Goal: Check status: Check status

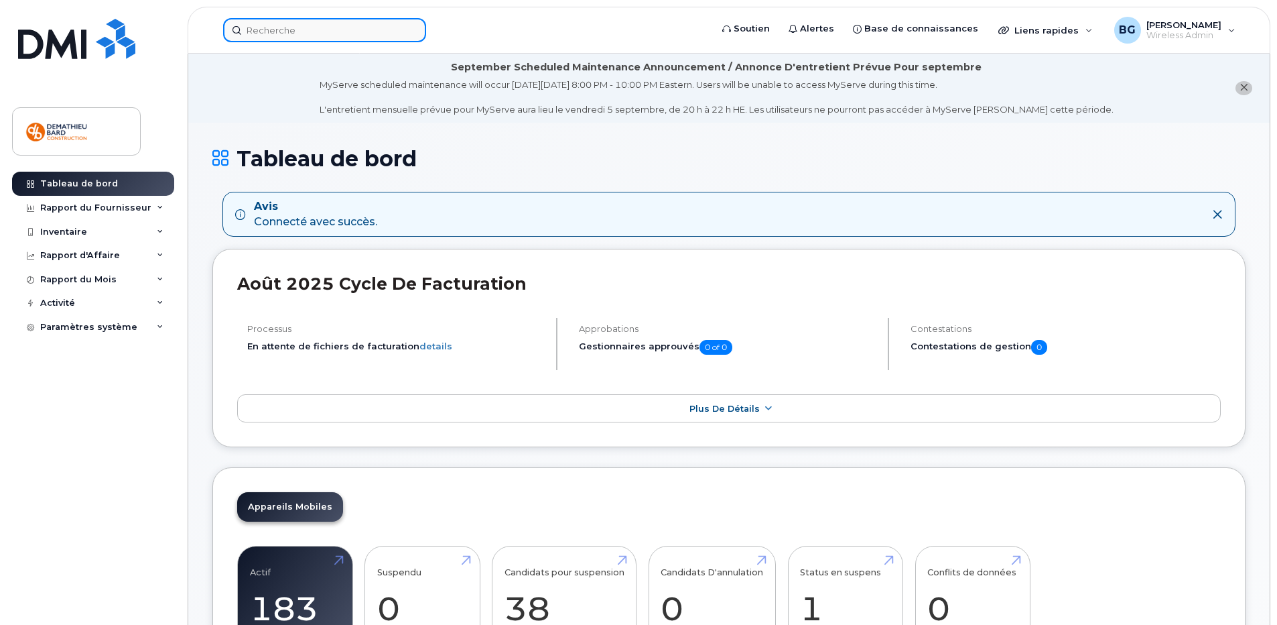
click at [351, 27] on input at bounding box center [324, 30] width 203 height 24
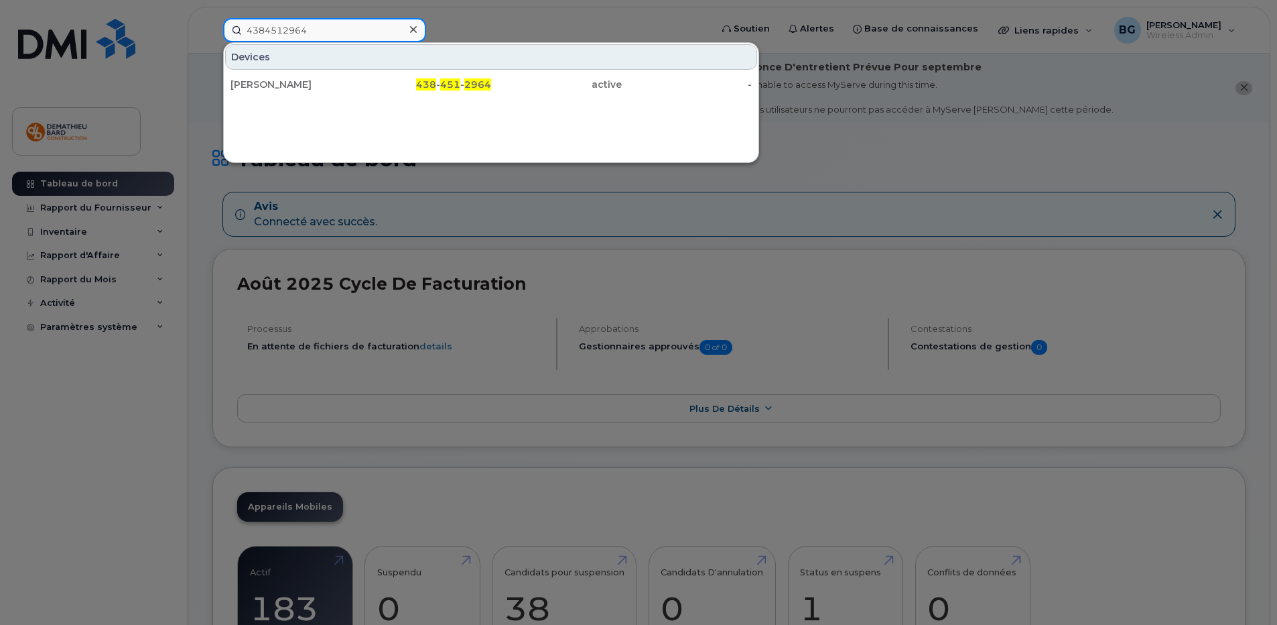
type input "4384512964"
click at [127, 483] on div at bounding box center [638, 312] width 1277 height 625
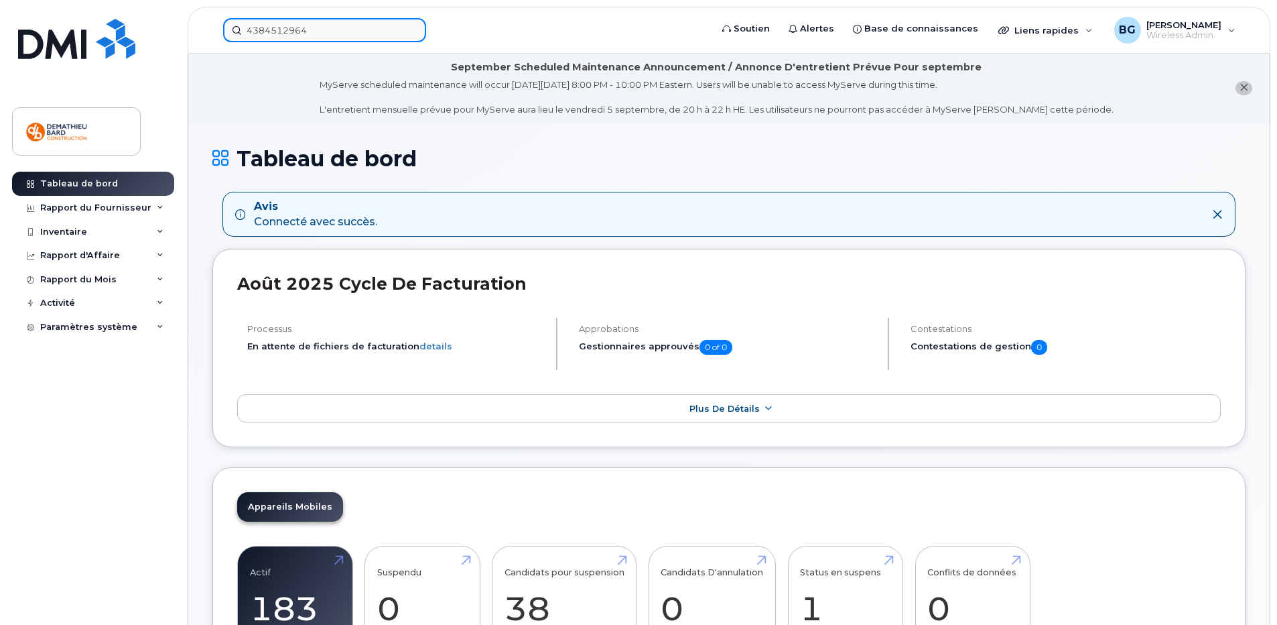
click at [351, 39] on input "4384512964" at bounding box center [324, 30] width 203 height 24
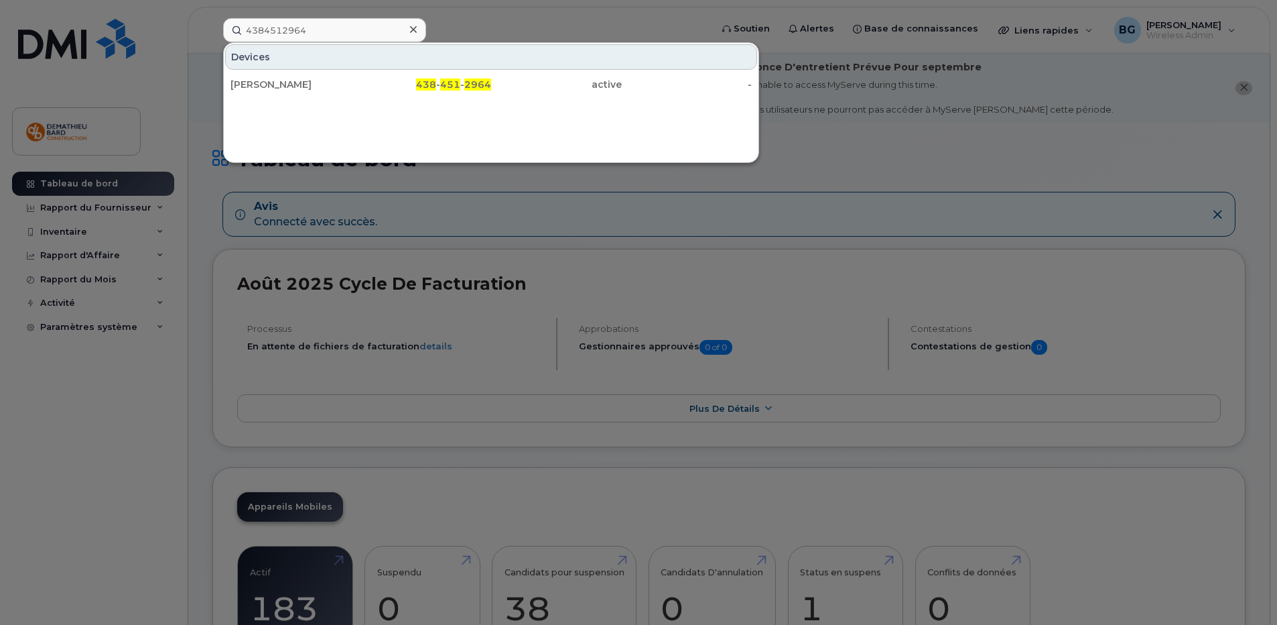
click at [419, 30] on div at bounding box center [412, 29] width 19 height 19
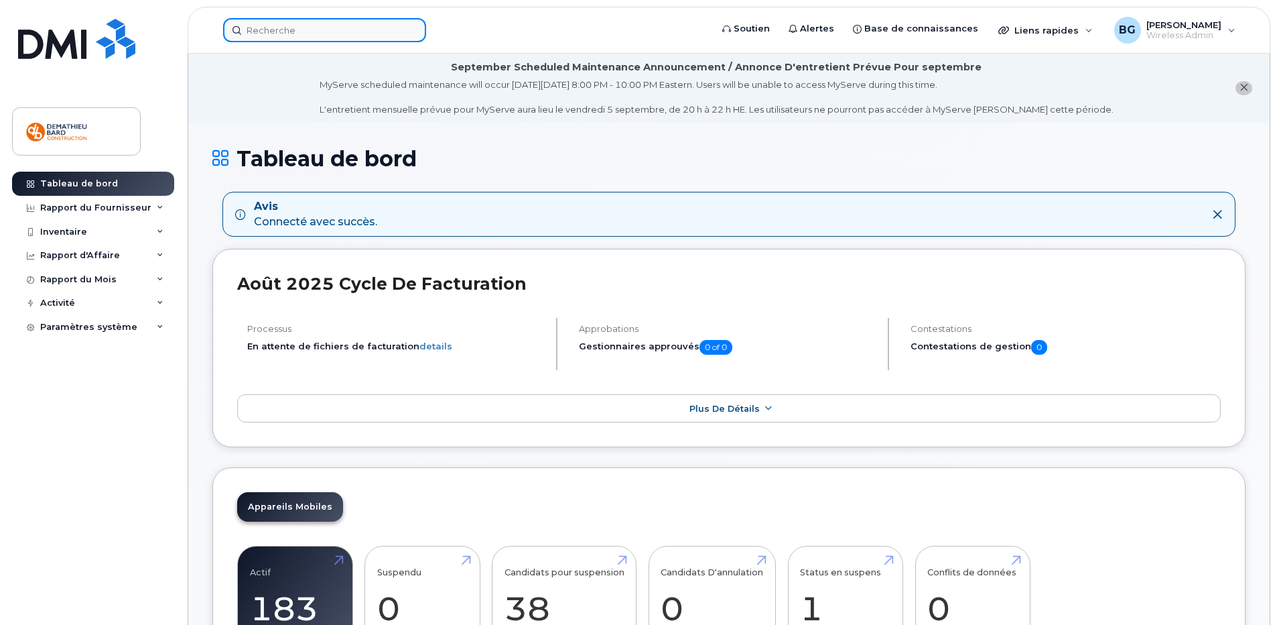
click at [377, 21] on input at bounding box center [324, 30] width 203 height 24
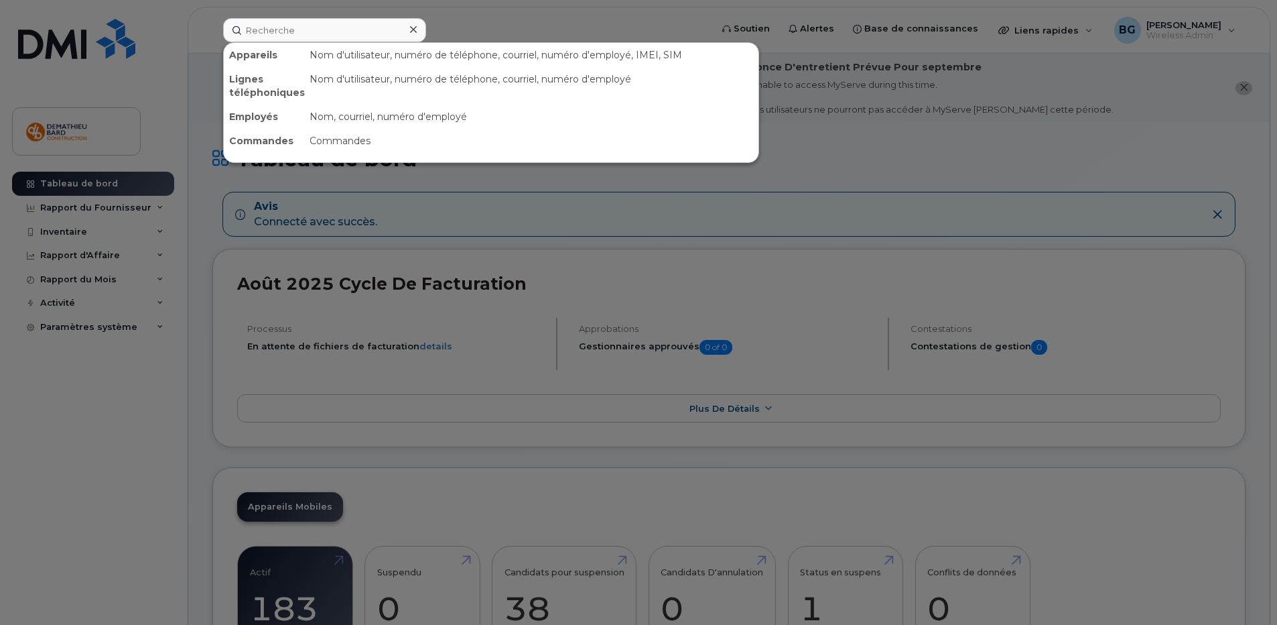
click at [413, 31] on icon at bounding box center [413, 29] width 7 height 7
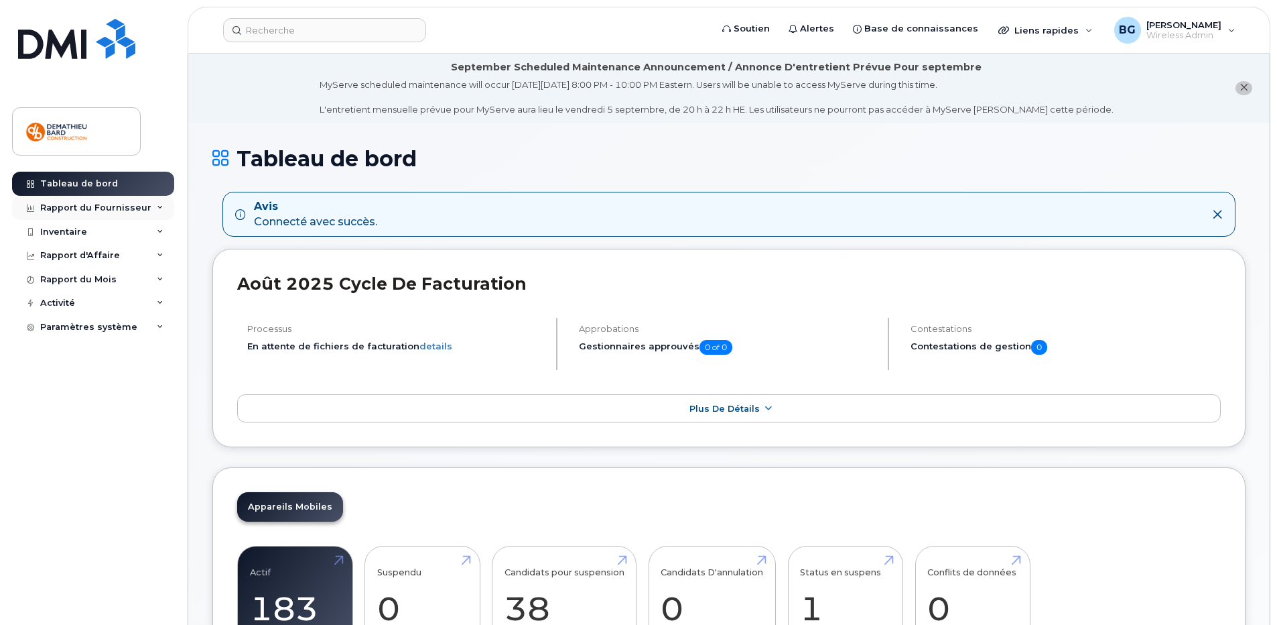
click at [69, 204] on div "Rapport du Fournisseur" at bounding box center [95, 207] width 111 height 11
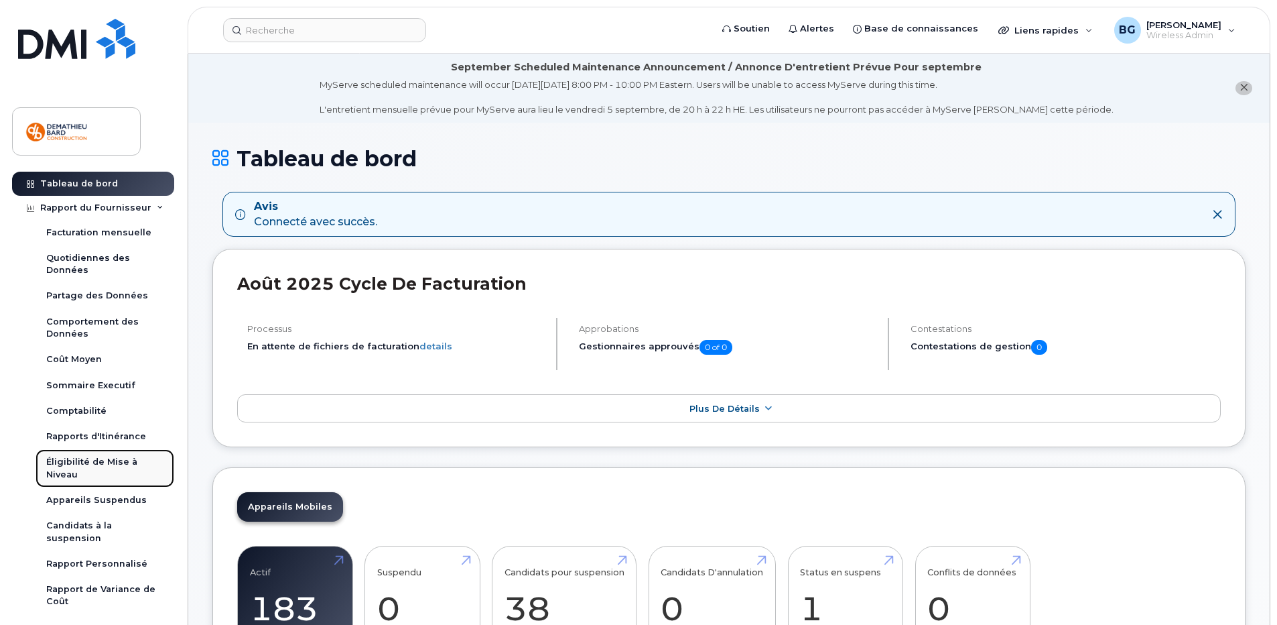
click at [78, 461] on div "Éligibilité de Mise à Niveau" at bounding box center [104, 468] width 117 height 25
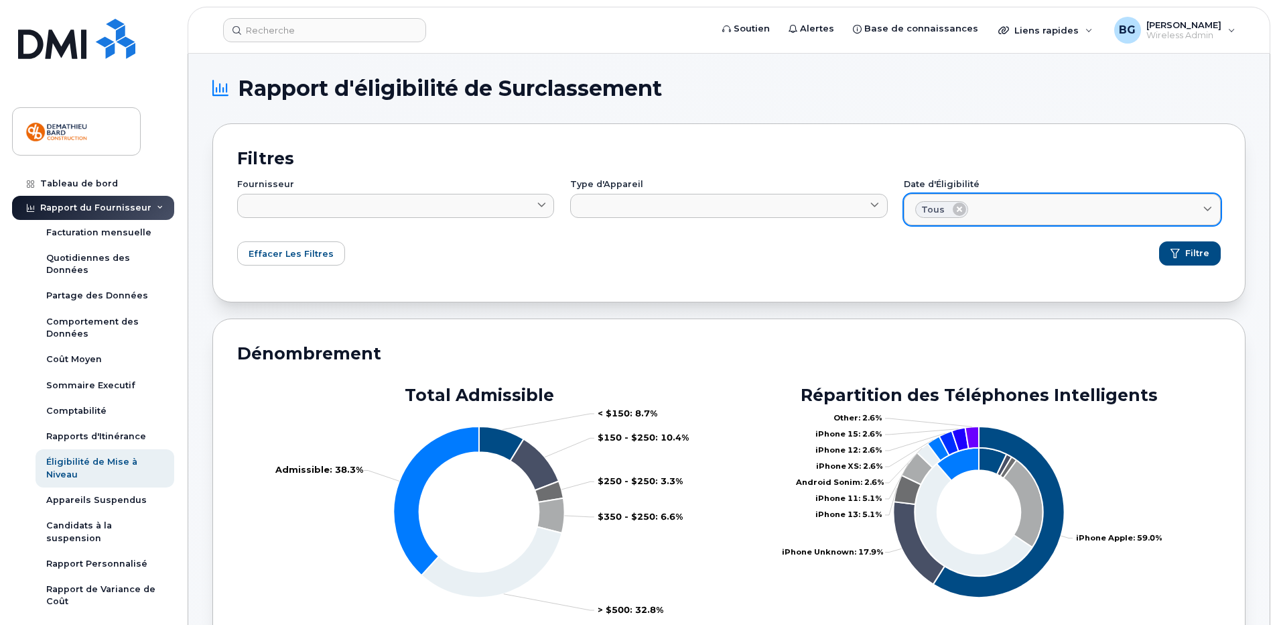
click at [1208, 210] on icon at bounding box center [1208, 209] width 9 height 9
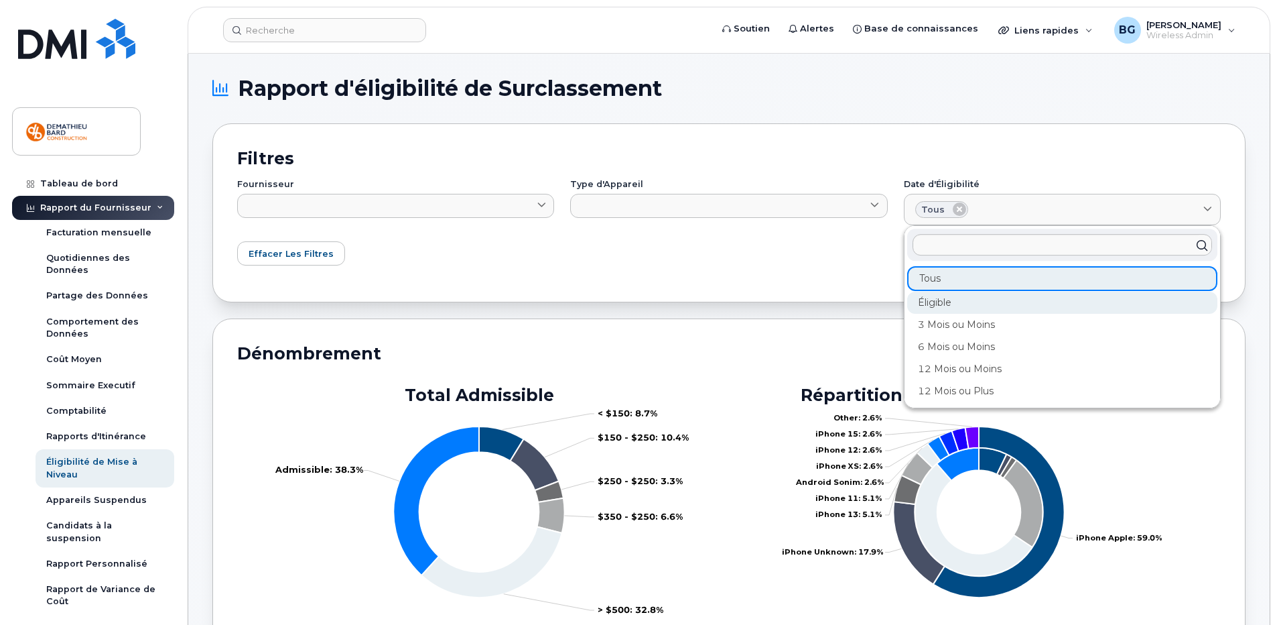
click at [928, 336] on div "Éligible" at bounding box center [1063, 347] width 310 height 22
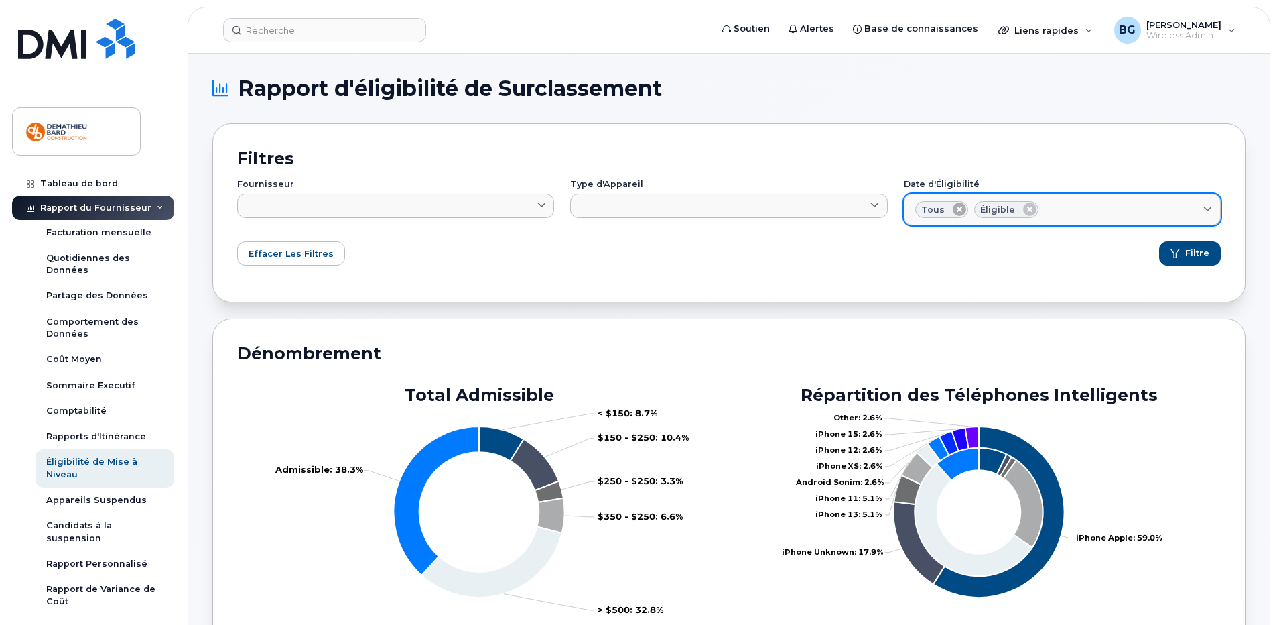
click at [955, 213] on icon at bounding box center [959, 208] width 13 height 13
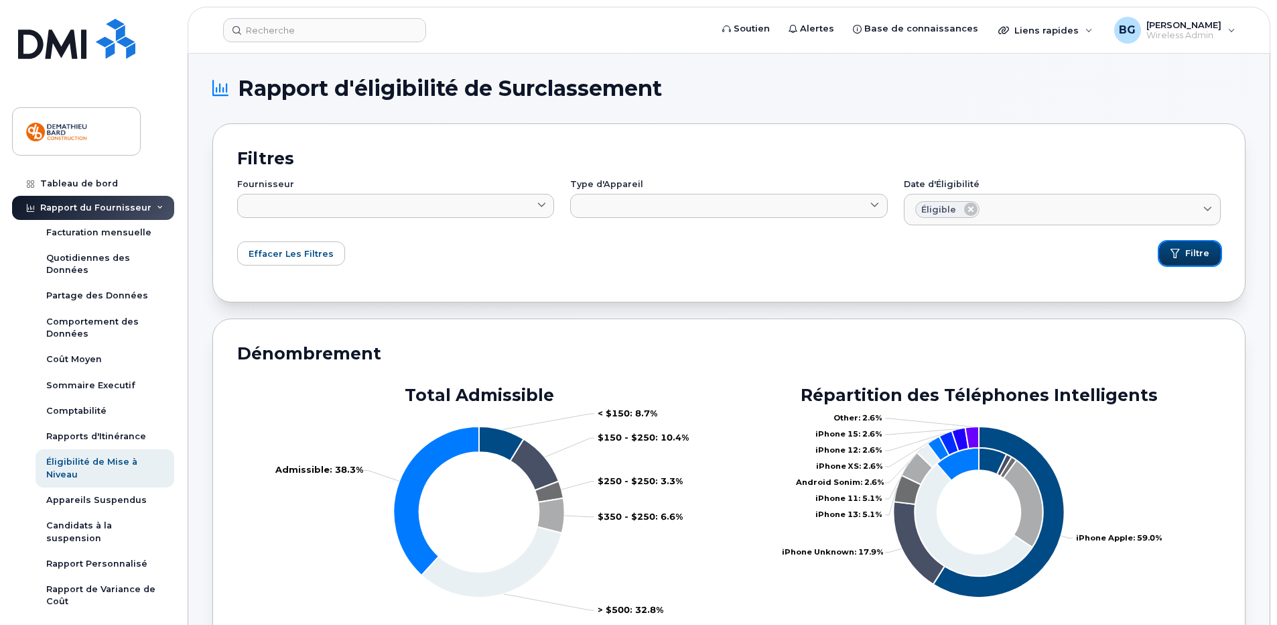
click at [1198, 253] on span "Filtre" at bounding box center [1198, 253] width 24 height 12
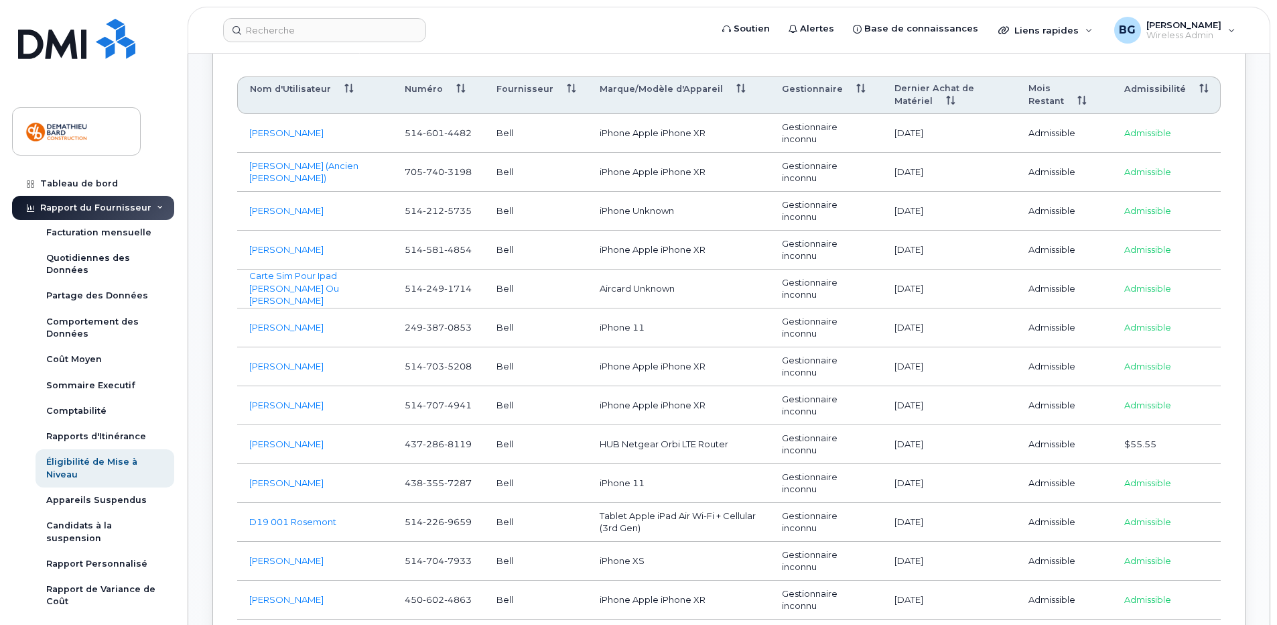
scroll to position [767, 0]
click at [1140, 77] on th "Admissibilité" at bounding box center [1167, 96] width 109 height 38
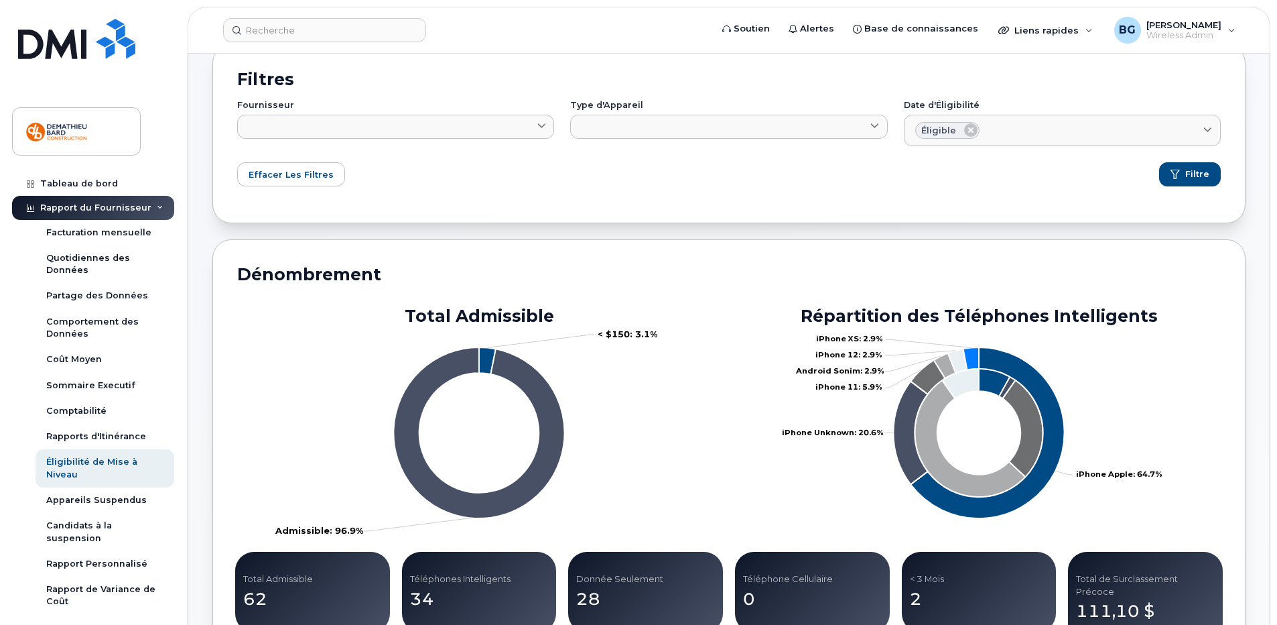
scroll to position [0, 0]
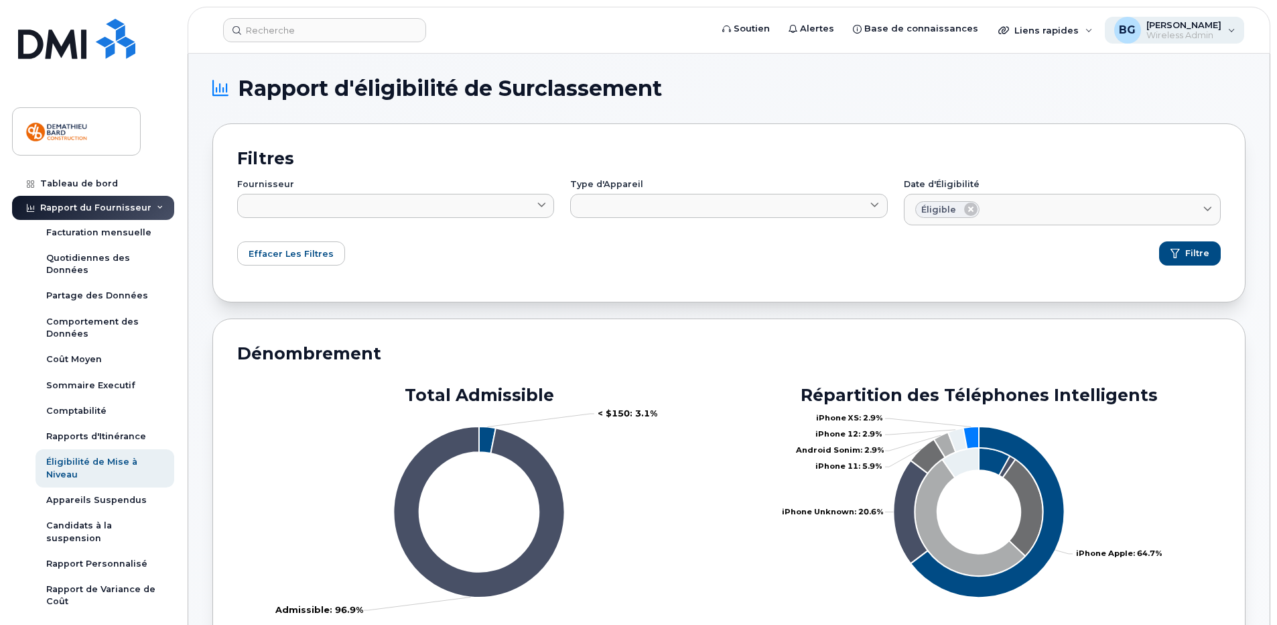
click at [1208, 24] on span "[PERSON_NAME]" at bounding box center [1184, 24] width 75 height 11
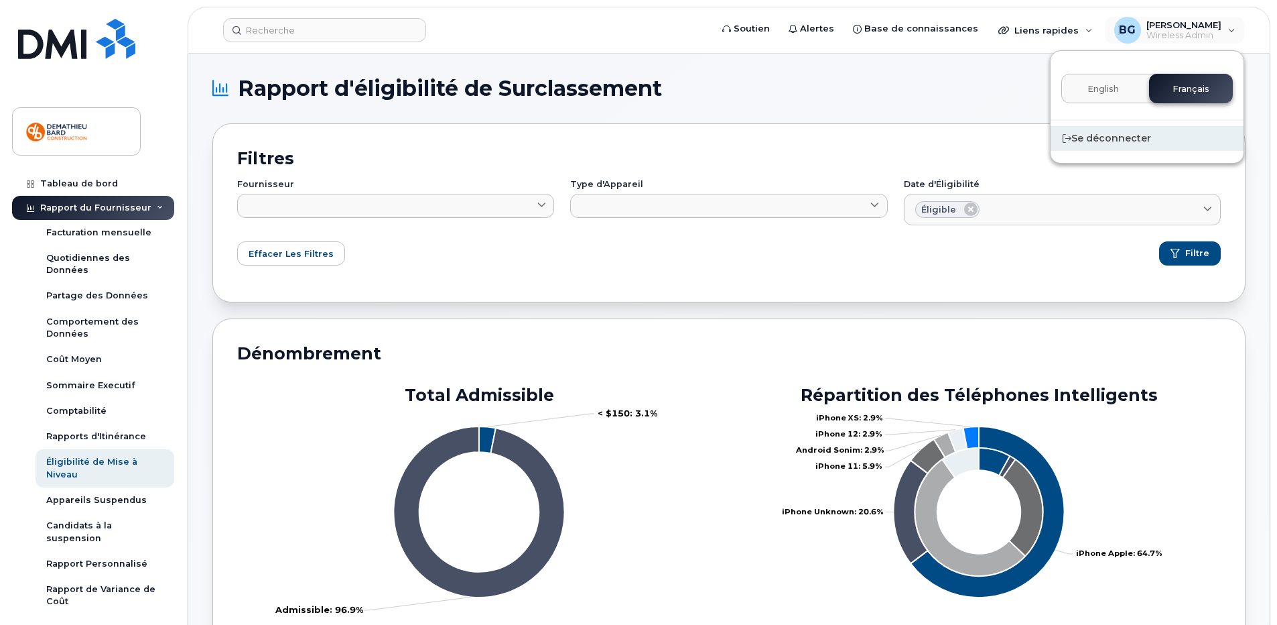
click at [1113, 140] on div "Se déconnecter" at bounding box center [1147, 138] width 193 height 25
